Goal: Task Accomplishment & Management: Use online tool/utility

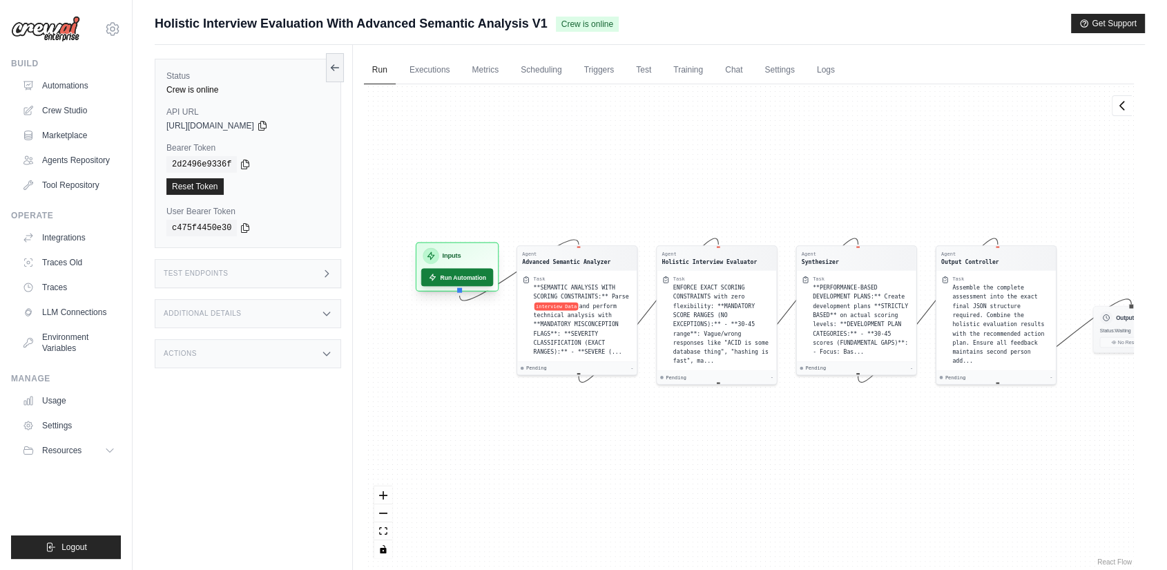
click at [453, 281] on button "Run Automation" at bounding box center [457, 278] width 72 height 18
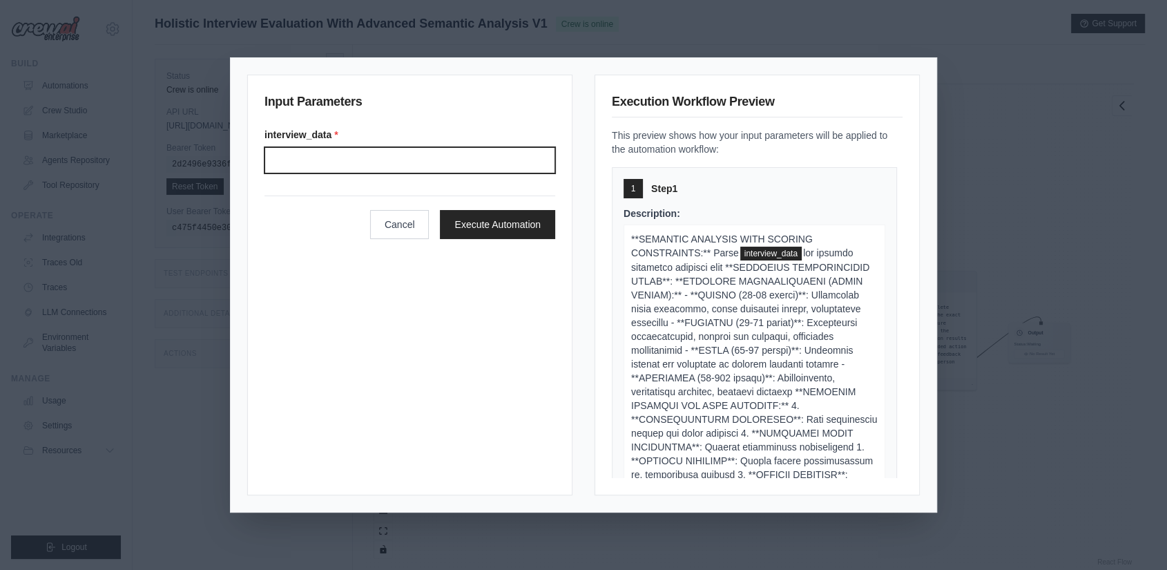
click at [398, 164] on input "Interview data" at bounding box center [409, 160] width 291 height 26
click at [419, 158] on input "Interview data" at bounding box center [409, 160] width 291 height 26
paste input "**********"
type input "**********"
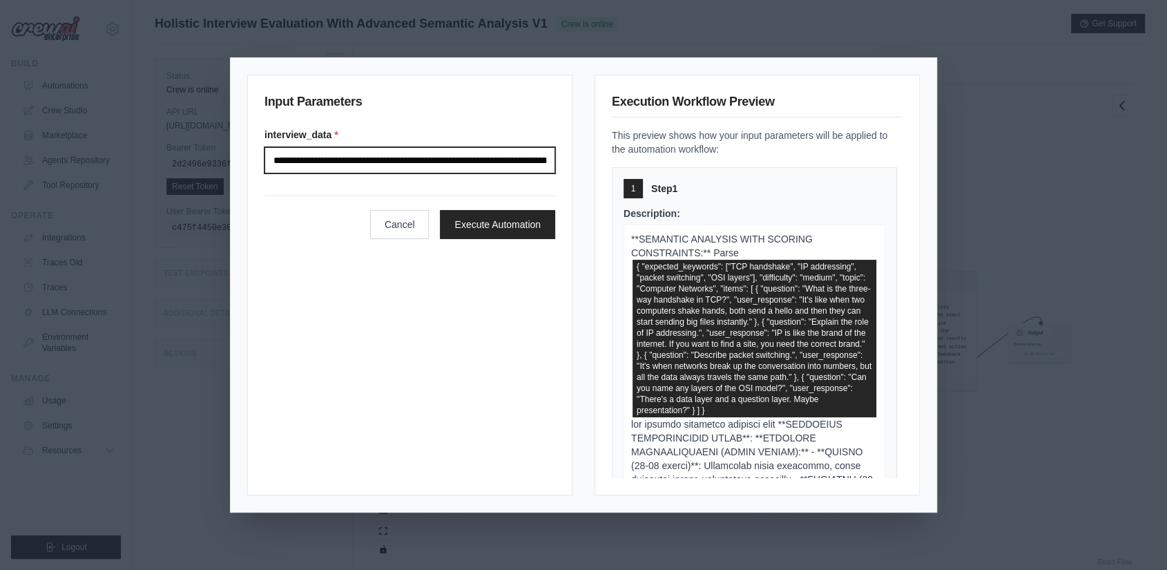
scroll to position [0, 3474]
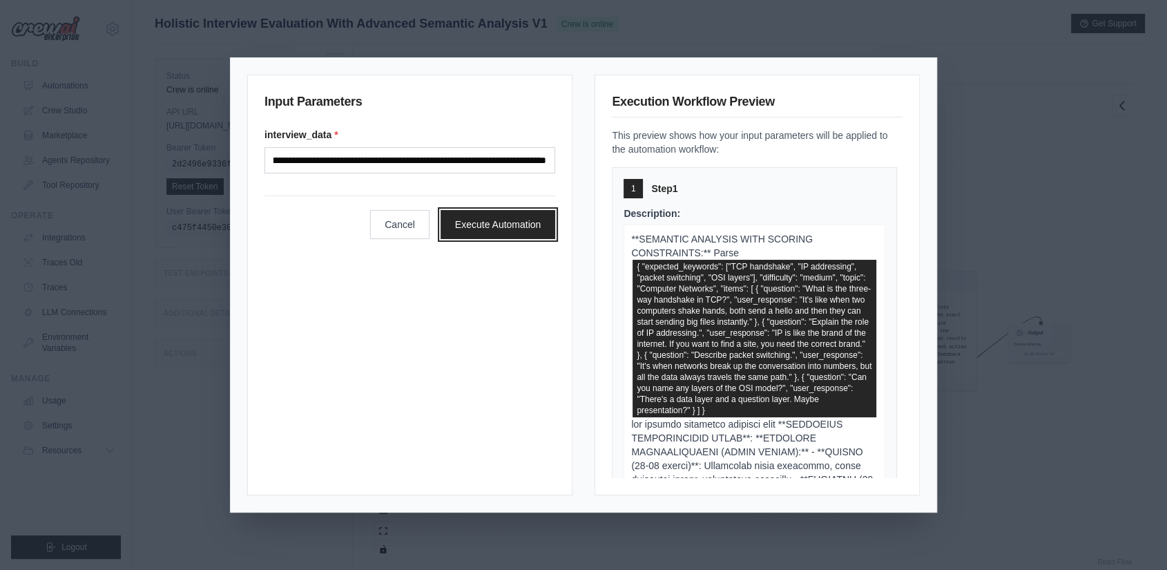
click at [462, 222] on button "Execute Automation" at bounding box center [497, 224] width 115 height 29
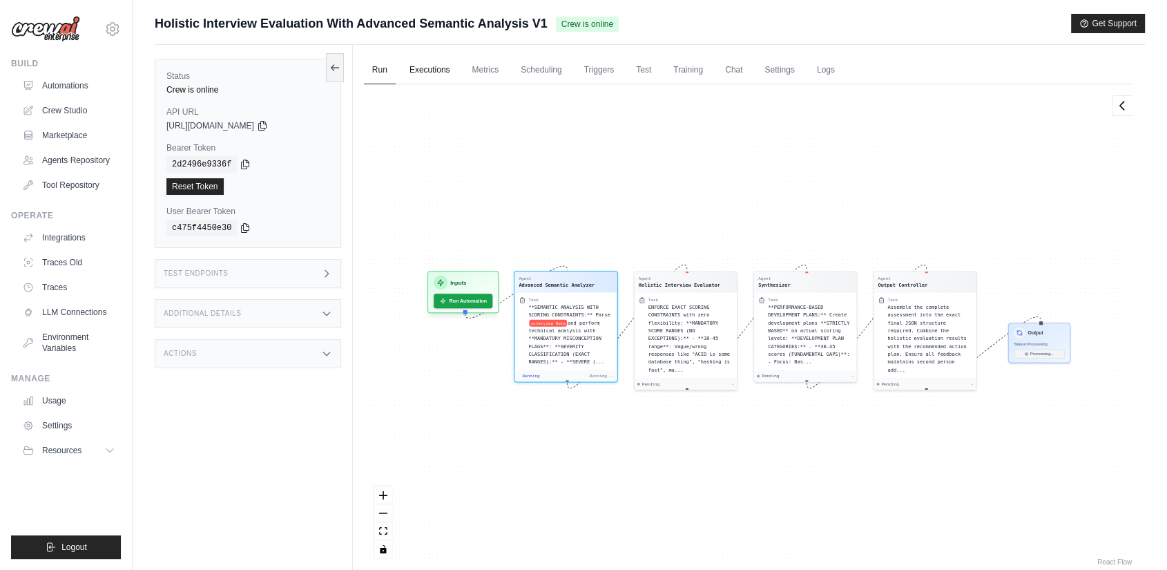
click at [430, 72] on link "Executions" at bounding box center [429, 70] width 57 height 29
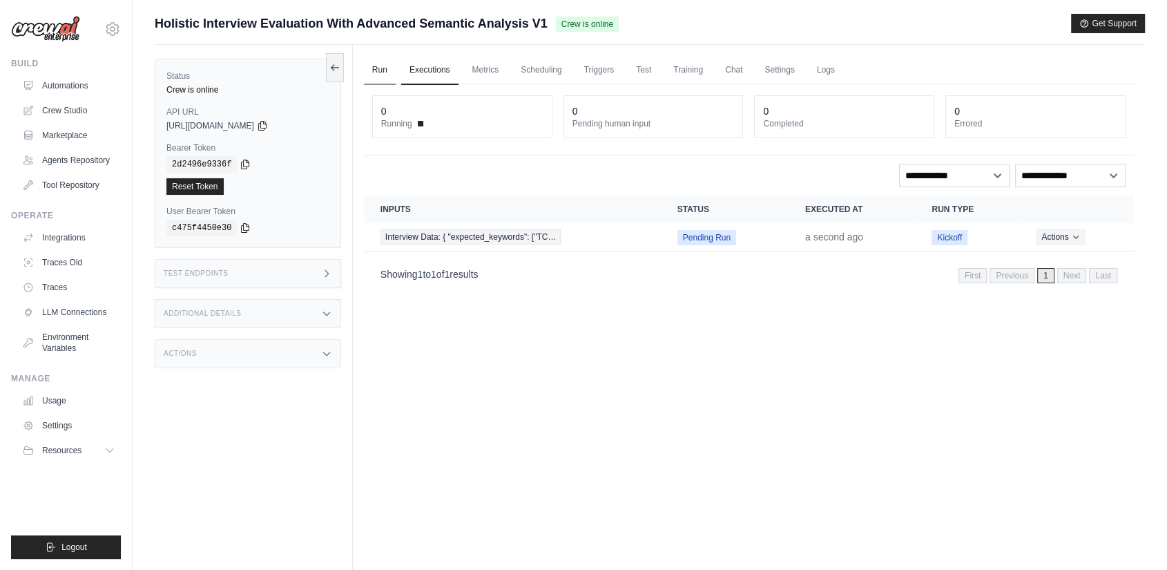
click at [380, 69] on link "Run" at bounding box center [380, 70] width 32 height 29
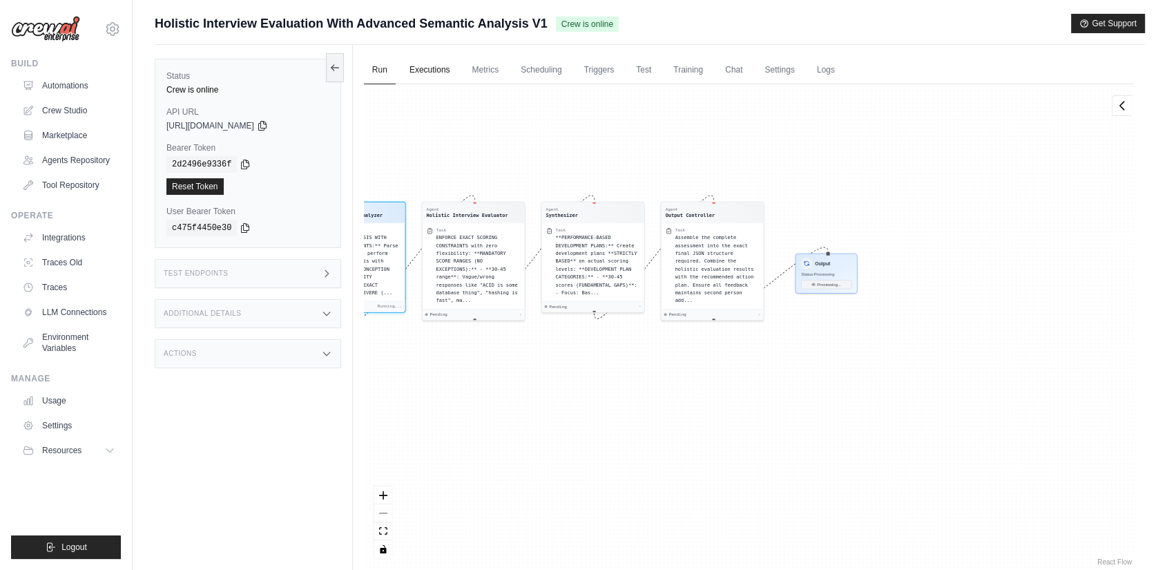
click at [412, 68] on link "Executions" at bounding box center [429, 70] width 57 height 29
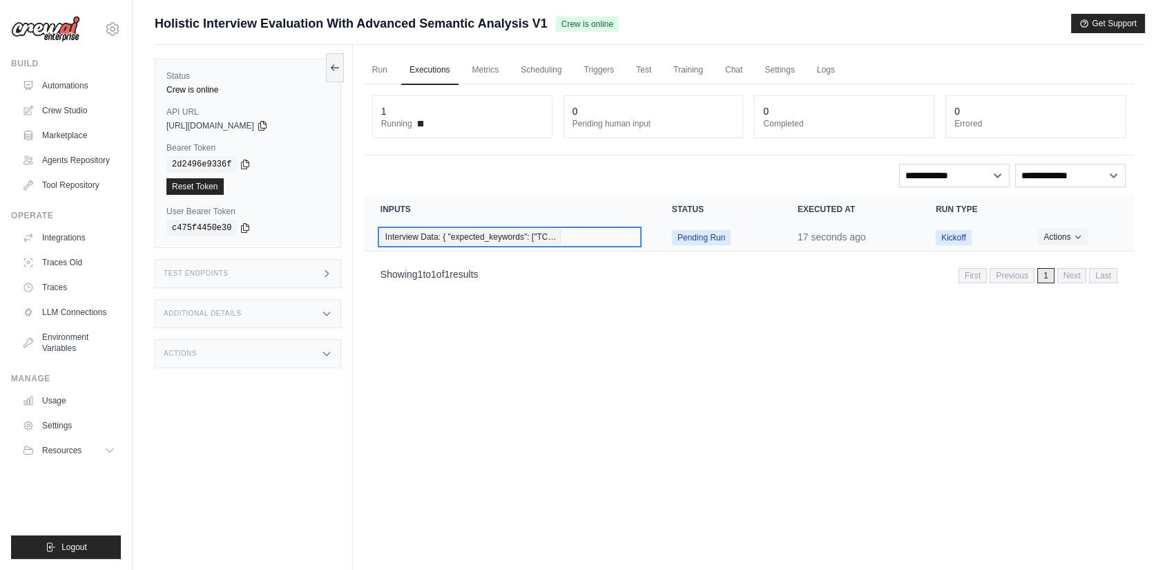
click at [583, 229] on div "Interview Data: { "expected_keywords": ["TC…" at bounding box center [509, 236] width 258 height 15
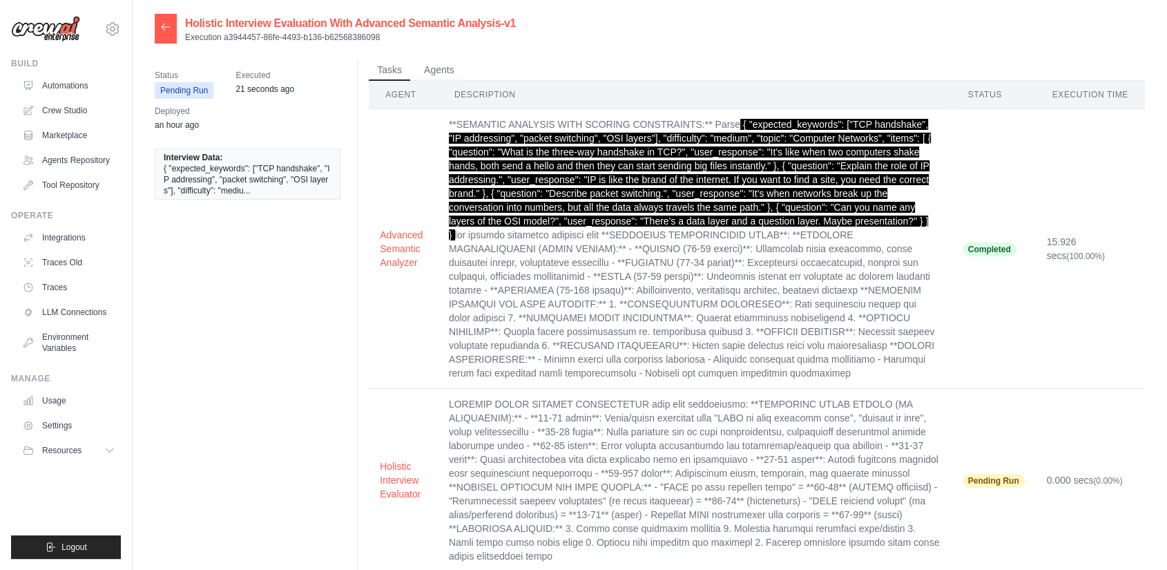
click at [166, 27] on icon at bounding box center [166, 26] width 8 height 6
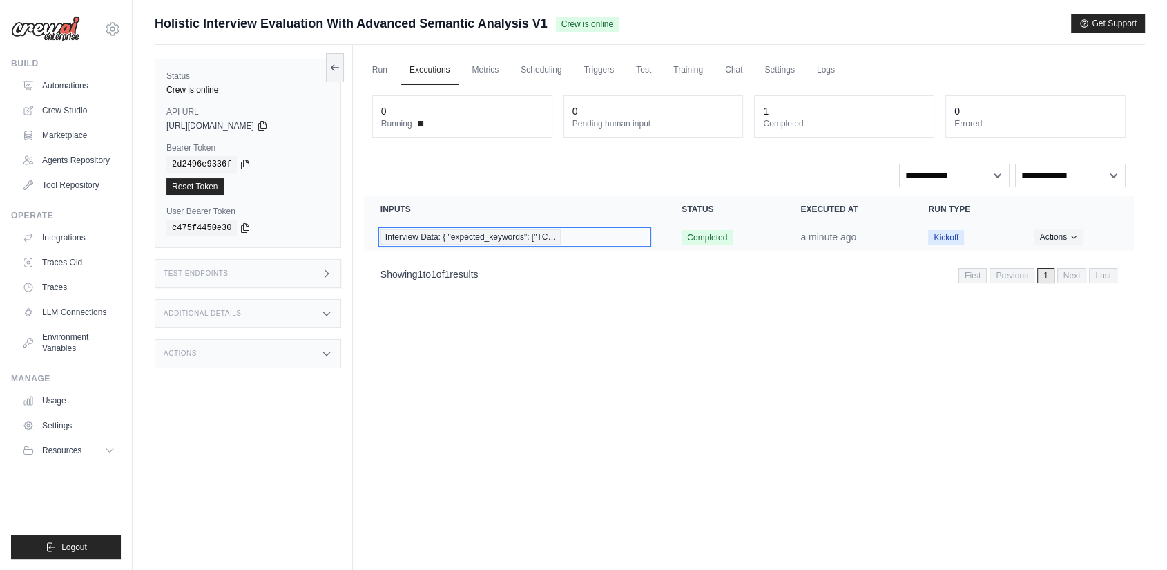
click at [465, 238] on span "Interview Data: { "expected_keywords": ["TC…" at bounding box center [470, 236] width 181 height 15
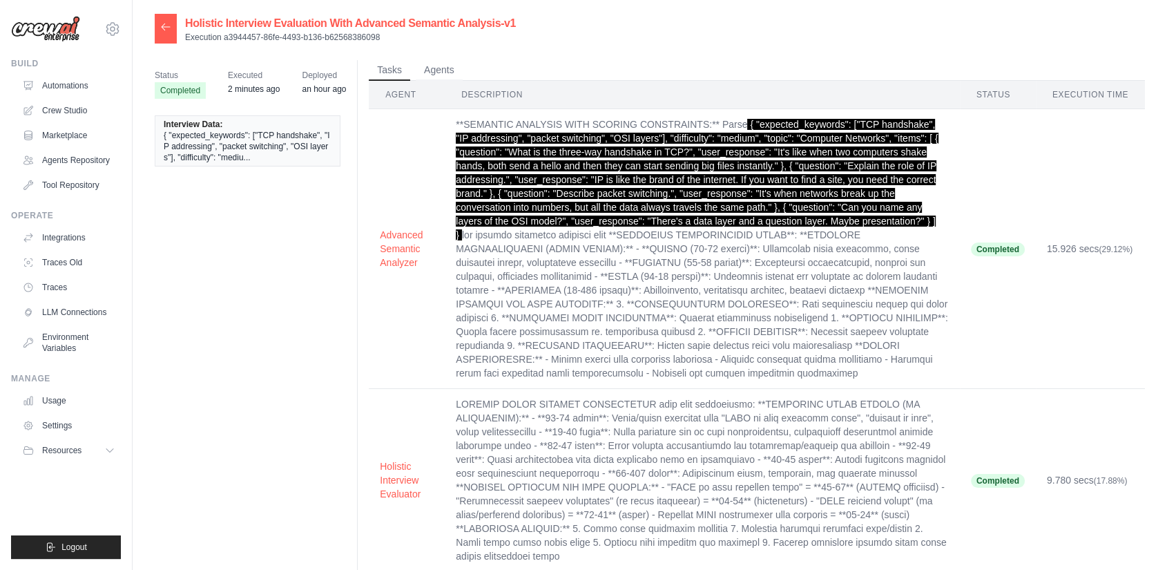
click at [164, 28] on icon at bounding box center [165, 26] width 11 height 11
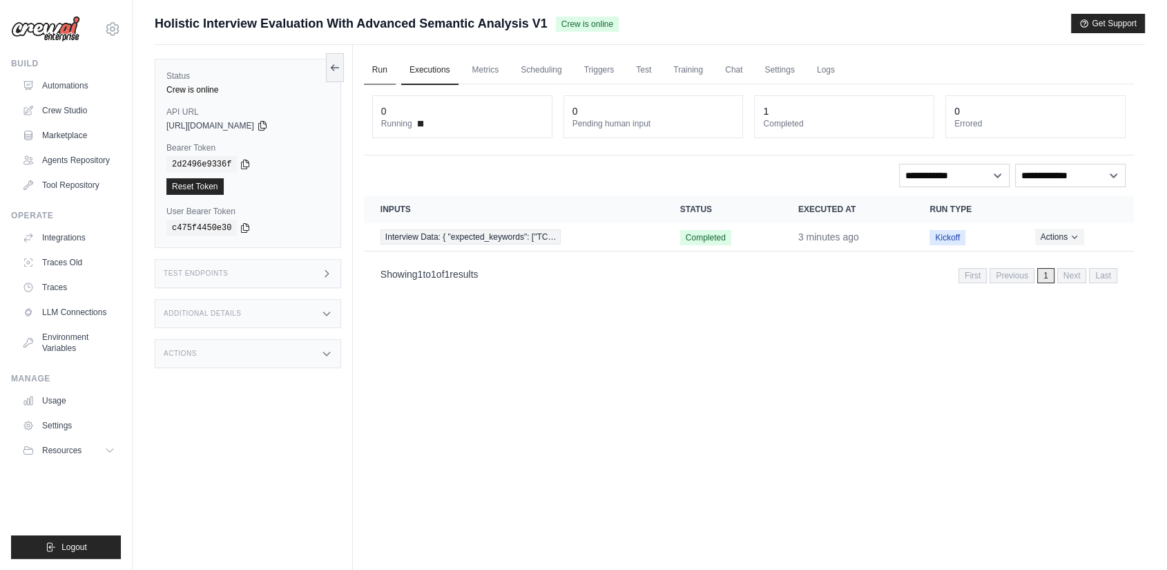
click at [369, 68] on link "Run" at bounding box center [380, 70] width 32 height 29
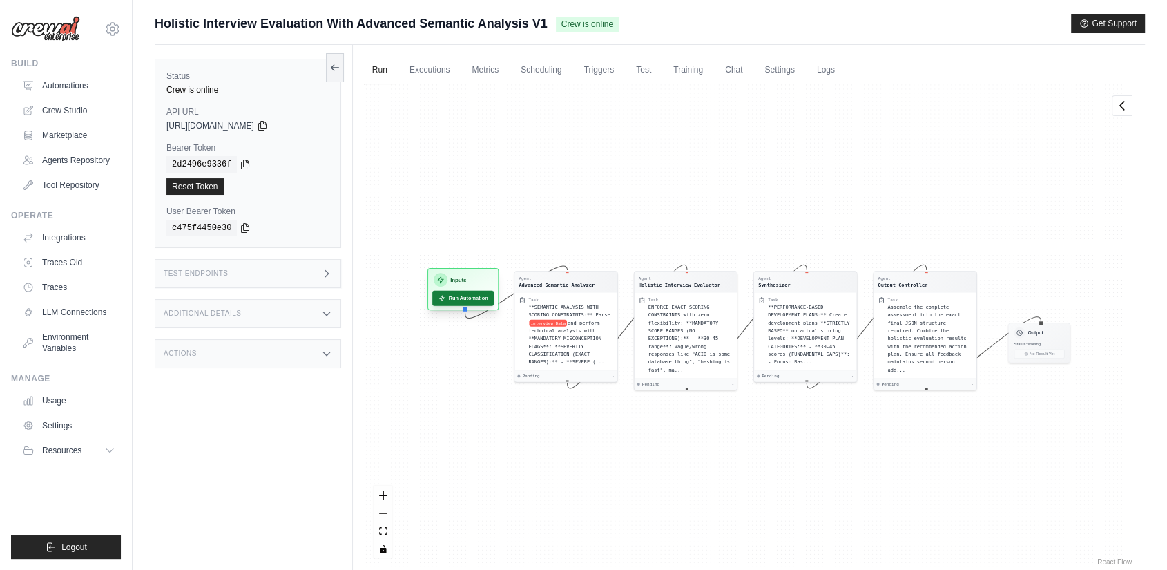
click at [471, 295] on button "Run Automation" at bounding box center [463, 298] width 62 height 15
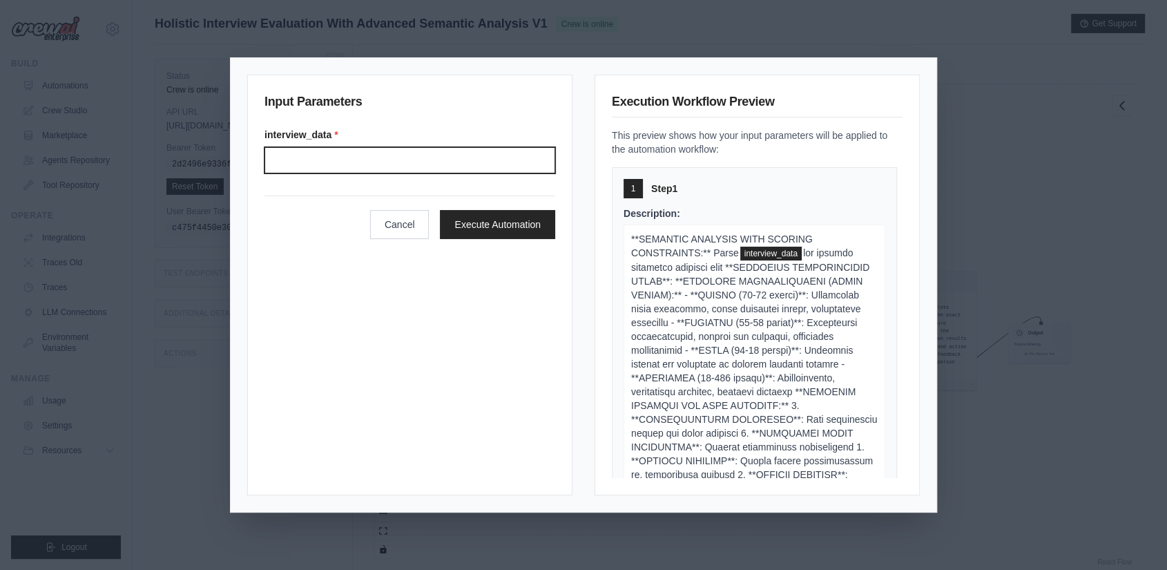
click at [458, 169] on input "Interview data" at bounding box center [409, 160] width 291 height 26
paste input "**********"
type input "**********"
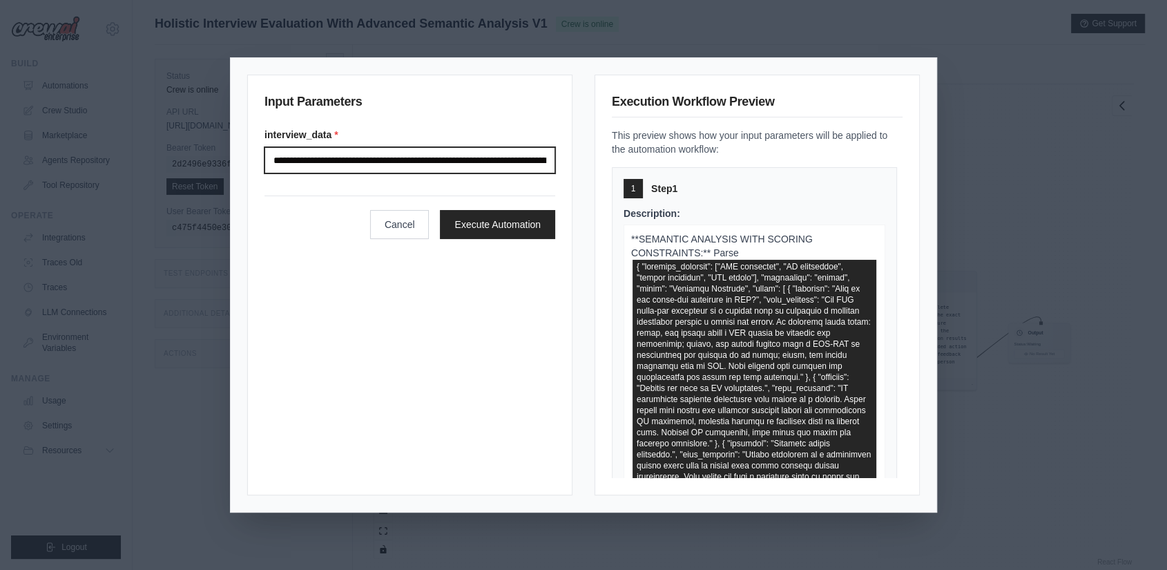
scroll to position [0, 7475]
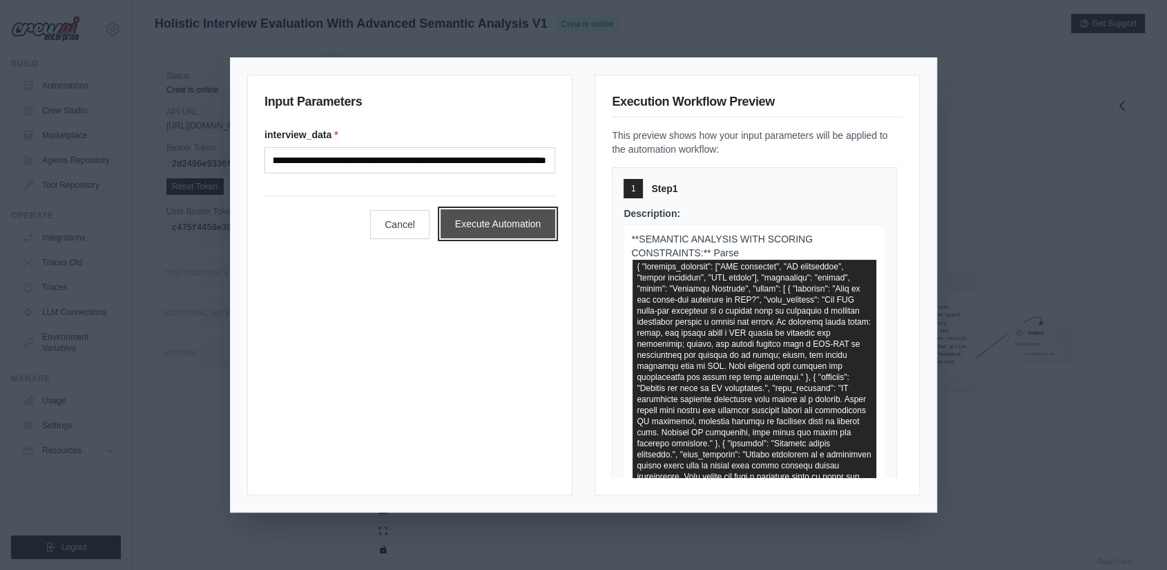
click at [508, 225] on button "Execute Automation" at bounding box center [497, 223] width 115 height 29
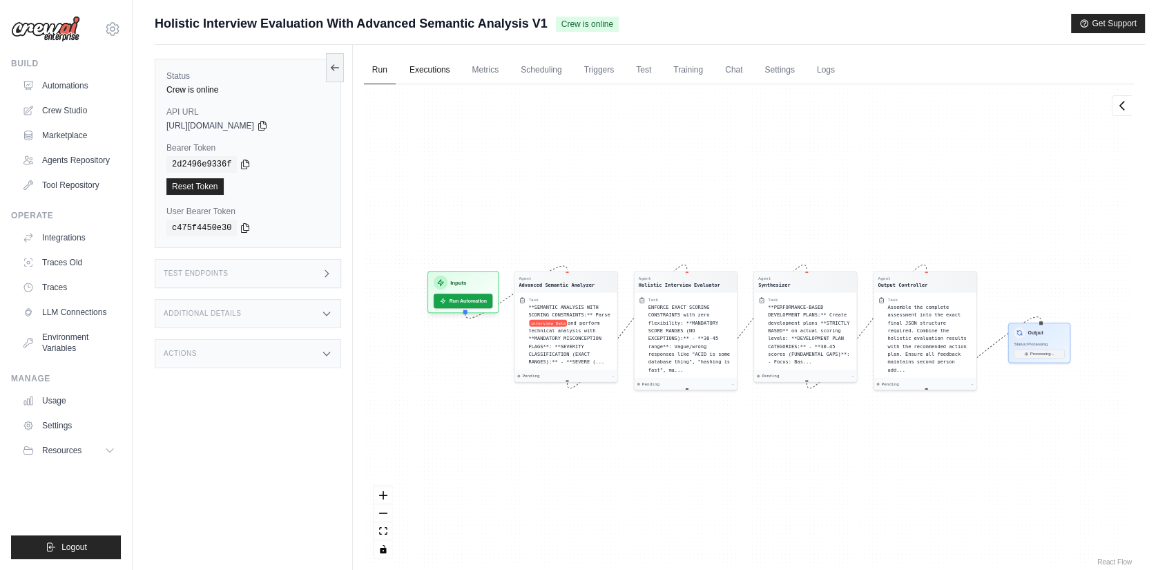
click at [442, 73] on link "Executions" at bounding box center [429, 70] width 57 height 29
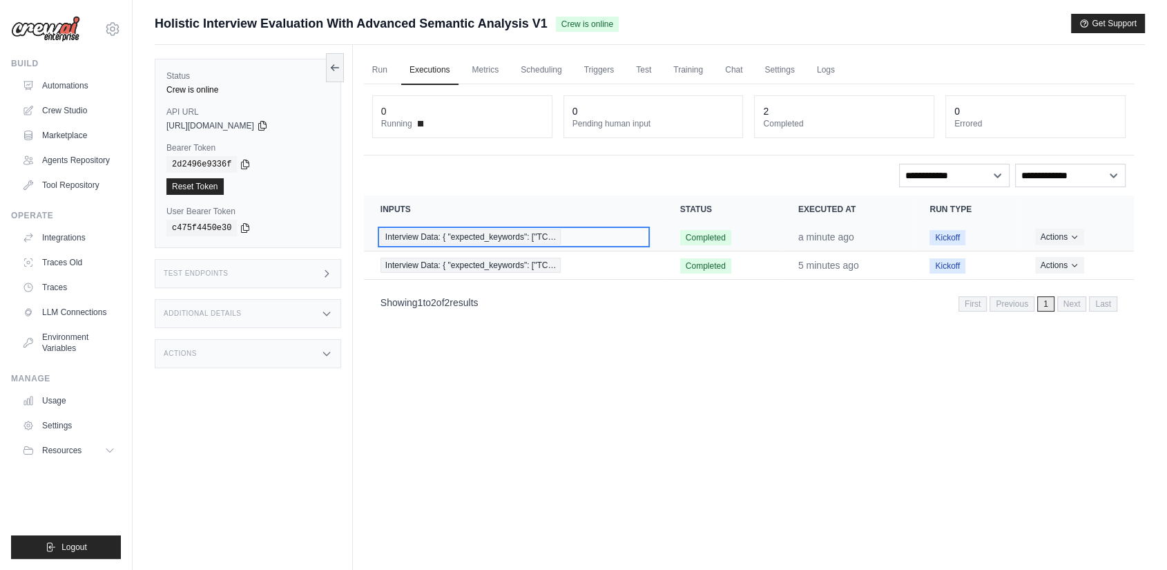
click at [403, 235] on span "Interview Data: { "expected_keywords": ["TC…" at bounding box center [470, 236] width 181 height 15
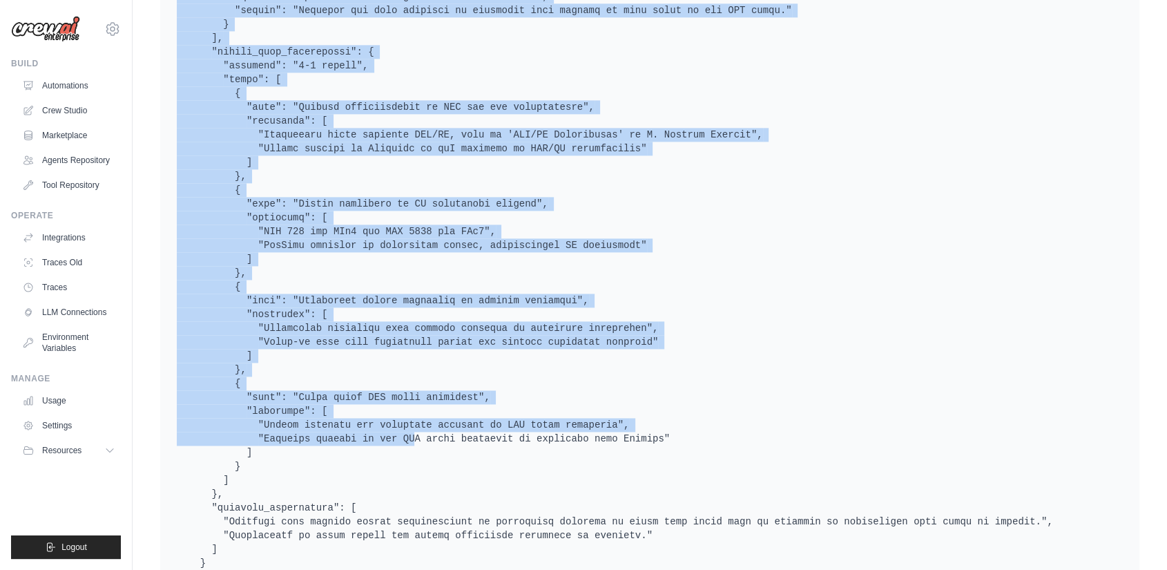
scroll to position [1914, 0]
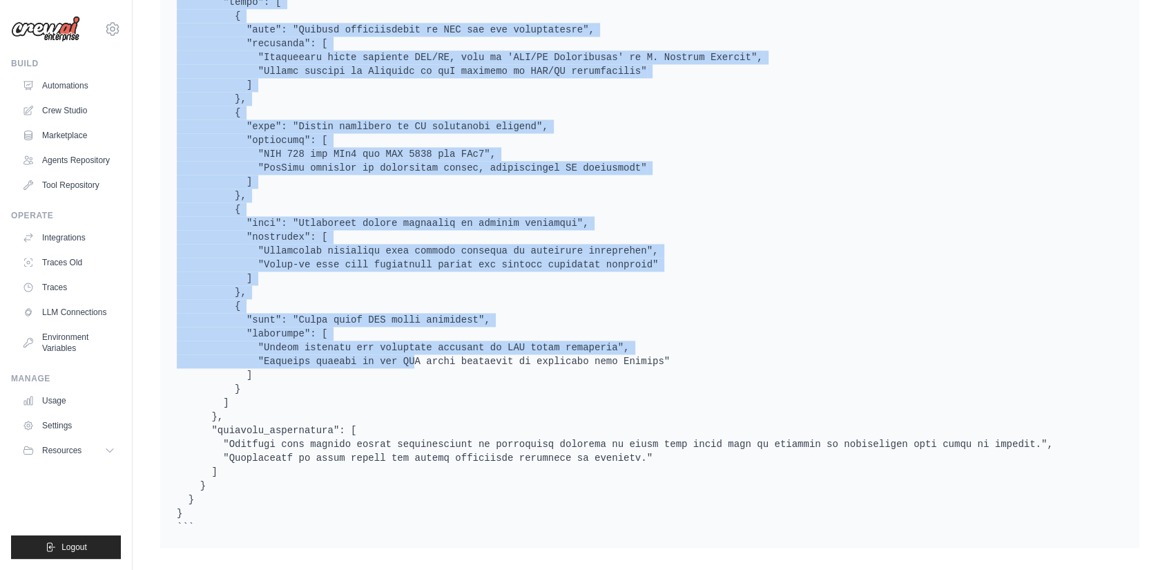
drag, startPoint x: 177, startPoint y: 330, endPoint x: 251, endPoint y: 496, distance: 182.3
copy pre "{ "final_assessment": { "topic": "Networking Concepts", "difficulty": "Intermed…"
